Goal: Transaction & Acquisition: Purchase product/service

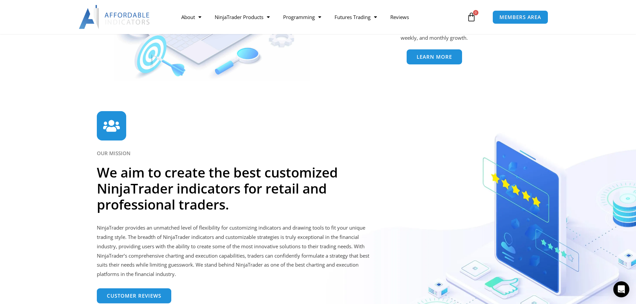
scroll to position [1537, 0]
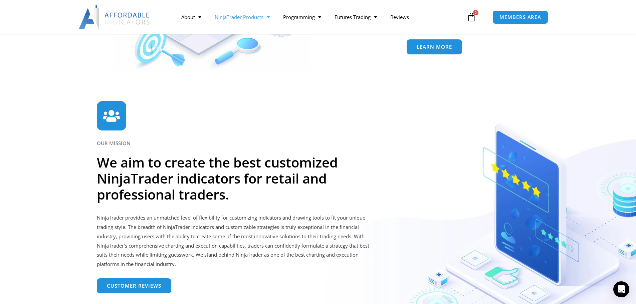
click at [245, 21] on link "NinjaTrader Products" at bounding box center [242, 16] width 68 height 15
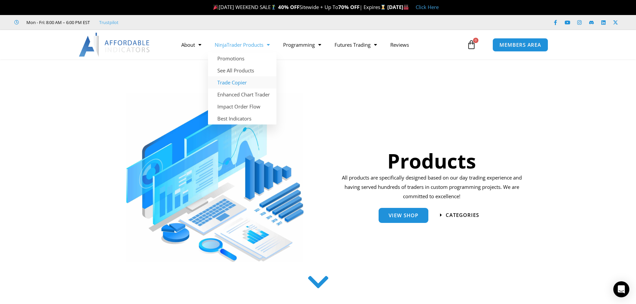
click at [236, 81] on link "Trade Copier" at bounding box center [242, 83] width 68 height 12
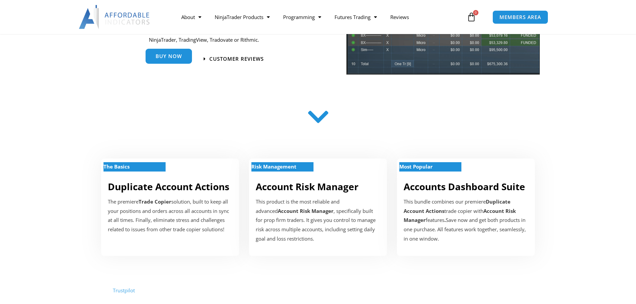
click at [170, 54] on span "Buy Now" at bounding box center [169, 56] width 26 height 5
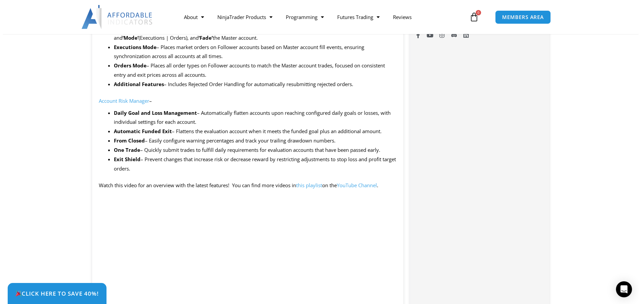
scroll to position [635, 0]
